Goal: Complete application form

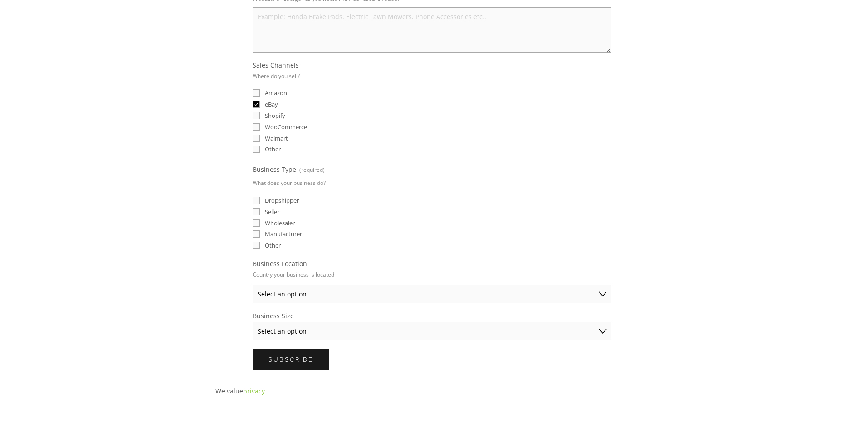
scroll to position [227, 0]
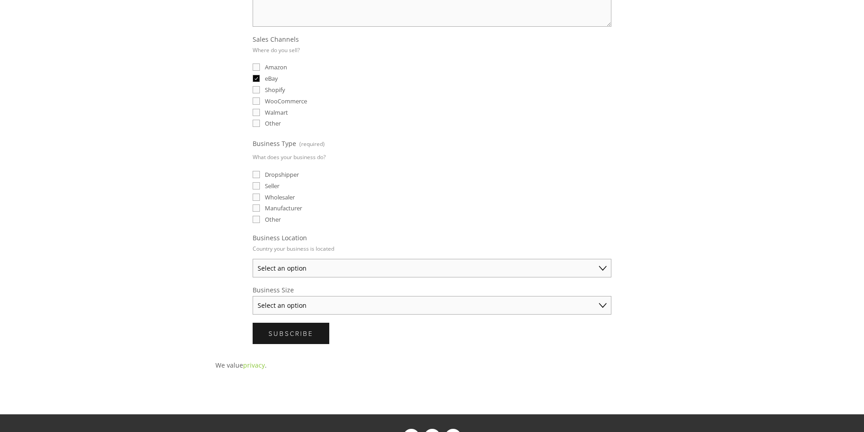
click at [279, 175] on span "Dropshipper" at bounding box center [282, 175] width 34 height 8
click at [260, 175] on input "Dropshipper" at bounding box center [256, 174] width 7 height 7
checkbox input "true"
click at [288, 263] on select "Select an option Australia United States United Kingdom China Japan Germany Can…" at bounding box center [432, 268] width 359 height 19
select select "United States"
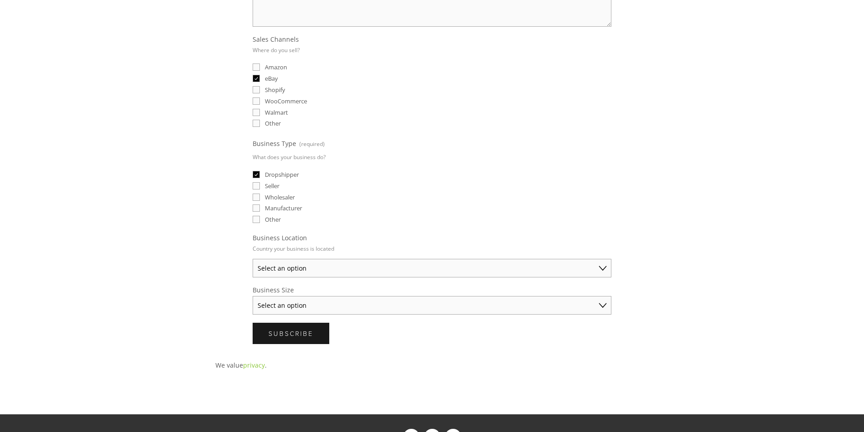
click at [253, 259] on select "Select an option Australia United States United Kingdom China Japan Germany Can…" at bounding box center [432, 268] width 359 height 19
click at [298, 308] on select "Select an option Solo Merchant (under $50K annual sales) Small Business ($50K -…" at bounding box center [432, 305] width 359 height 19
select select "Solo Merchant (under $50K annual sales)"
click at [253, 296] on select "Select an option Solo Merchant (under $50K annual sales) Small Business ($50K -…" at bounding box center [432, 305] width 359 height 19
click at [258, 186] on input "Seller" at bounding box center [256, 185] width 7 height 7
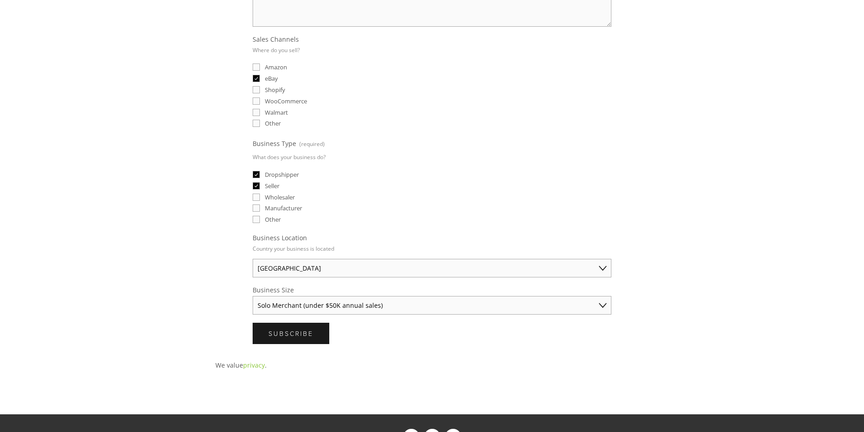
checkbox input "true"
click at [337, 300] on select "Solo Merchant (under $50K annual sales) Small Business ($50K - $250K annual sal…" at bounding box center [432, 305] width 359 height 19
click at [257, 177] on input "Dropshipper" at bounding box center [256, 174] width 7 height 7
click at [260, 175] on label "Dropshipper" at bounding box center [276, 175] width 46 height 8
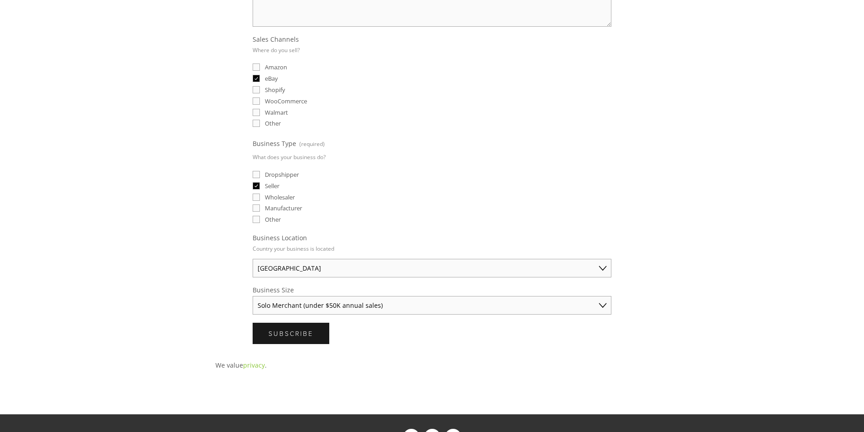
click at [260, 175] on input "Dropshipper" at bounding box center [256, 174] width 7 height 7
checkbox input "true"
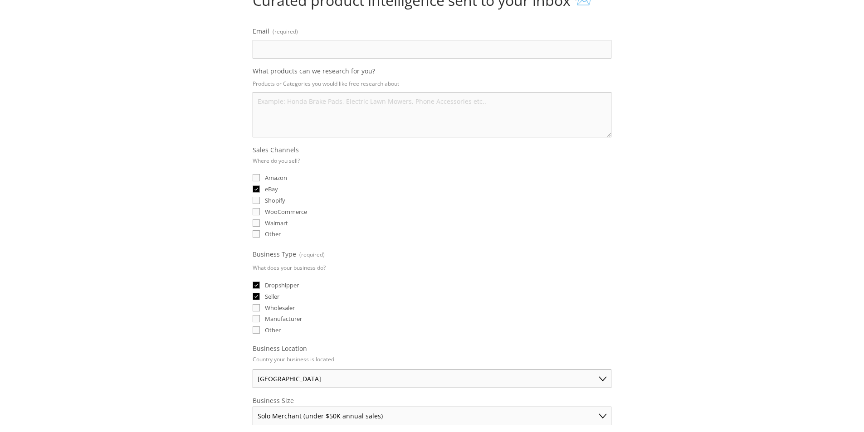
scroll to position [0, 0]
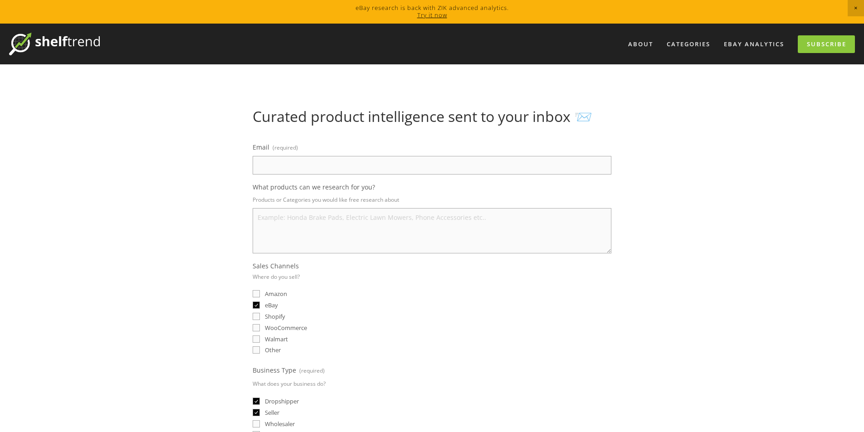
click at [287, 168] on input "Email (required)" at bounding box center [432, 165] width 359 height 19
click at [731, 47] on link "eBay Analytics" at bounding box center [754, 44] width 72 height 15
